Goal: Navigation & Orientation: Find specific page/section

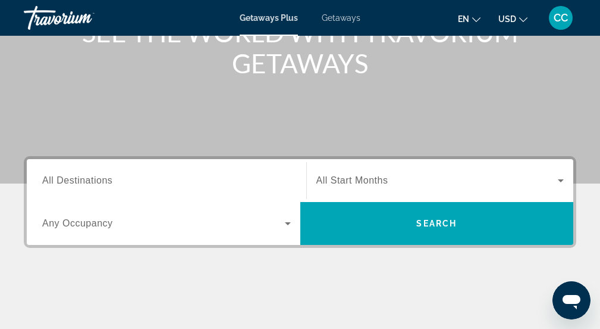
scroll to position [175, 0]
